Goal: Task Accomplishment & Management: Use online tool/utility

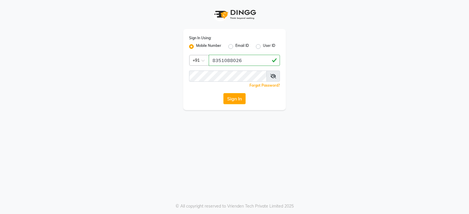
type input "8351088026"
click at [275, 75] on icon at bounding box center [273, 76] width 6 height 5
drag, startPoint x: 235, startPoint y: 82, endPoint x: 234, endPoint y: 90, distance: 7.6
click at [234, 90] on div "Sign In Using: Mobile Number Email ID User ID Country Code × [PHONE_NUMBER] Rem…" at bounding box center [234, 69] width 103 height 81
click at [234, 96] on button "Sign In" at bounding box center [234, 98] width 22 height 11
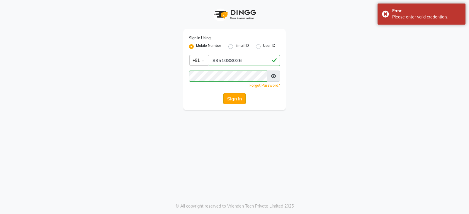
click at [228, 97] on button "Sign In" at bounding box center [234, 98] width 22 height 11
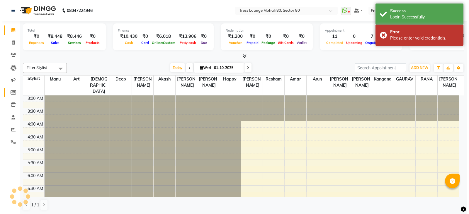
scroll to position [78, 0]
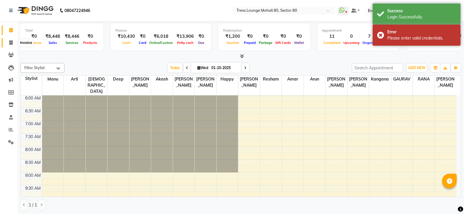
click at [12, 42] on icon at bounding box center [10, 42] width 3 height 4
select select "service"
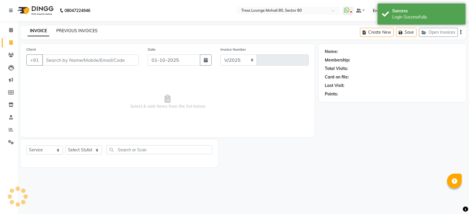
select select "4973"
type input "4862"
click at [73, 60] on input "Client" at bounding box center [90, 59] width 97 height 11
click at [77, 29] on link "PREVIOUS INVOICES" at bounding box center [76, 30] width 41 height 5
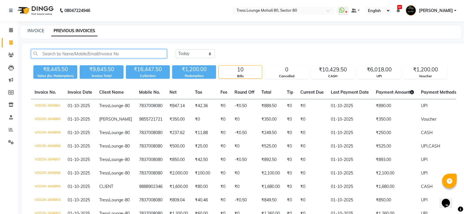
click at [81, 55] on input "text" at bounding box center [99, 53] width 136 height 9
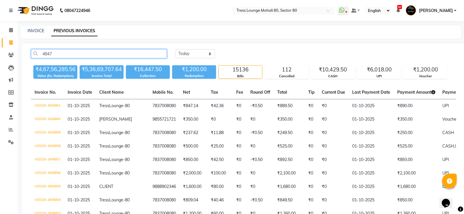
click at [122, 56] on input "4847" at bounding box center [99, 53] width 136 height 9
click at [122, 51] on input "4847" at bounding box center [99, 53] width 136 height 9
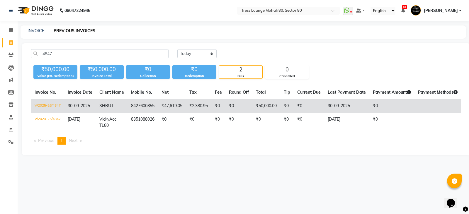
click at [186, 105] on td "₹47,619.05" at bounding box center [172, 106] width 28 height 14
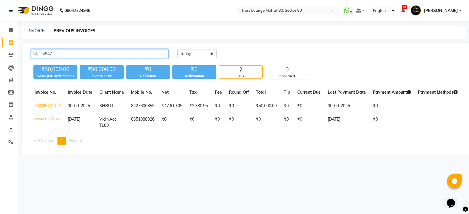
click at [65, 50] on input "4847" at bounding box center [99, 53] width 137 height 9
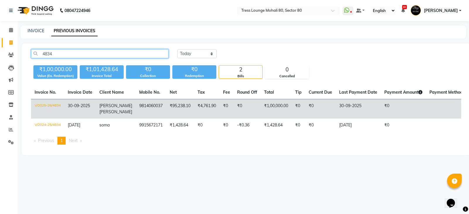
type input "4834"
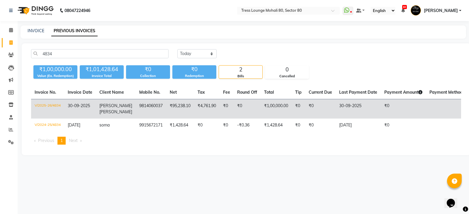
click at [260, 108] on td "₹1,00,000.00" at bounding box center [275, 109] width 31 height 20
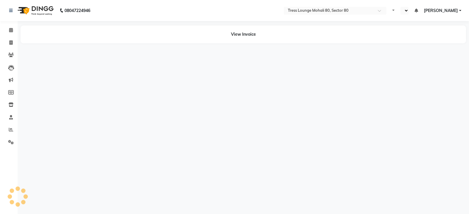
select select "en"
